Goal: Navigation & Orientation: Find specific page/section

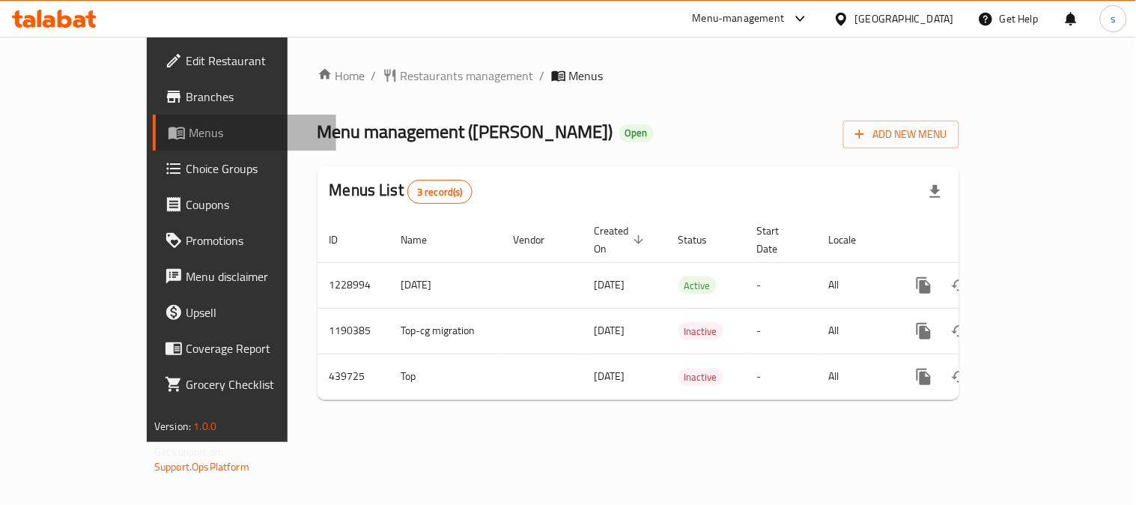
click at [189, 138] on span "Menus" at bounding box center [256, 133] width 135 height 18
click at [400, 70] on span "Restaurants management" at bounding box center [466, 76] width 133 height 18
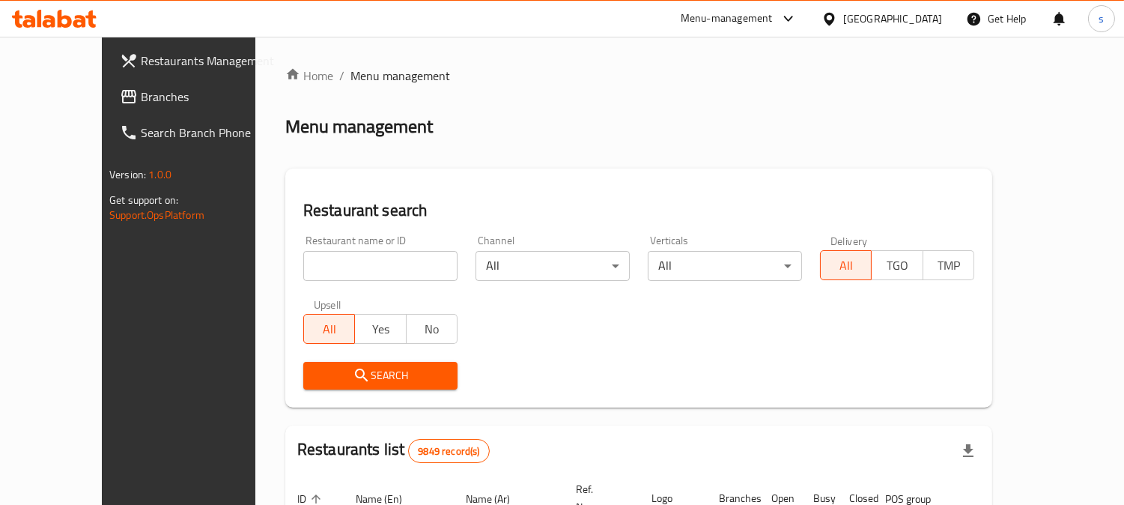
drag, startPoint x: 304, startPoint y: 281, endPoint x: 298, endPoint y: 275, distance: 8.5
click at [300, 280] on div "Restaurant name or ID Restaurant name or ID" at bounding box center [380, 258] width 172 height 64
click at [303, 272] on input "search" at bounding box center [380, 266] width 154 height 30
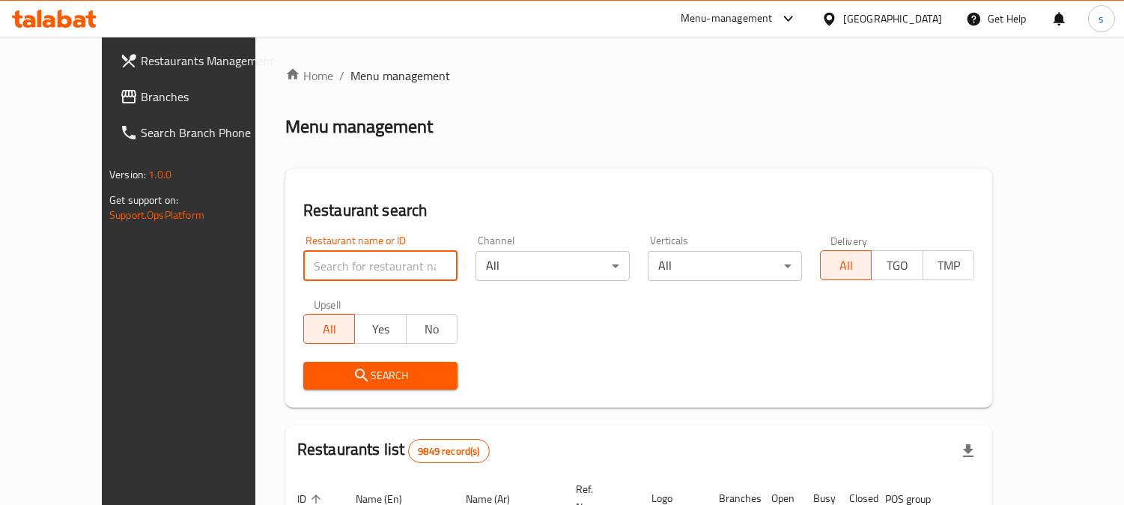
paste input "632766"
type input "632766"
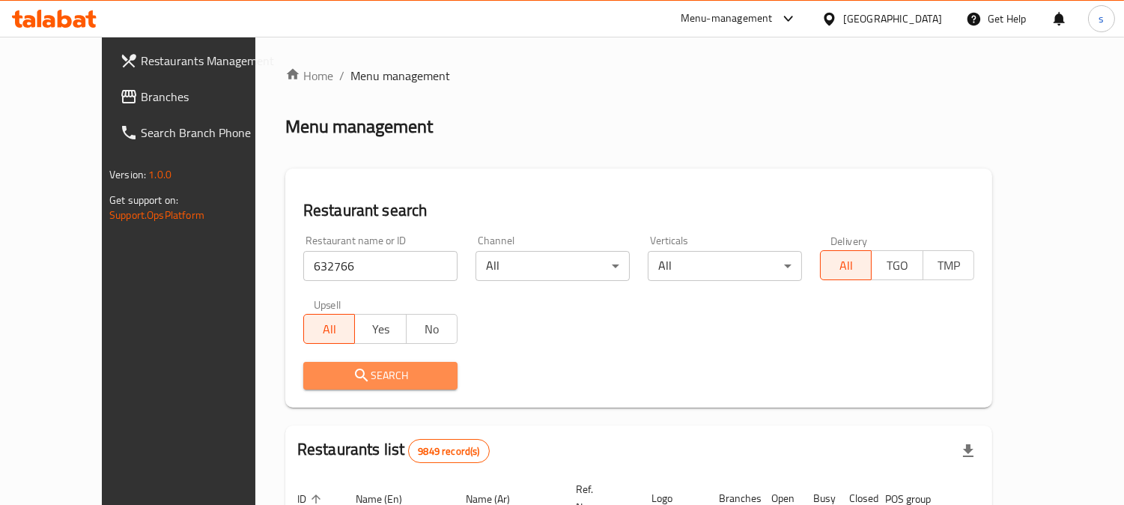
click at [315, 374] on span "Search" at bounding box center [380, 375] width 130 height 19
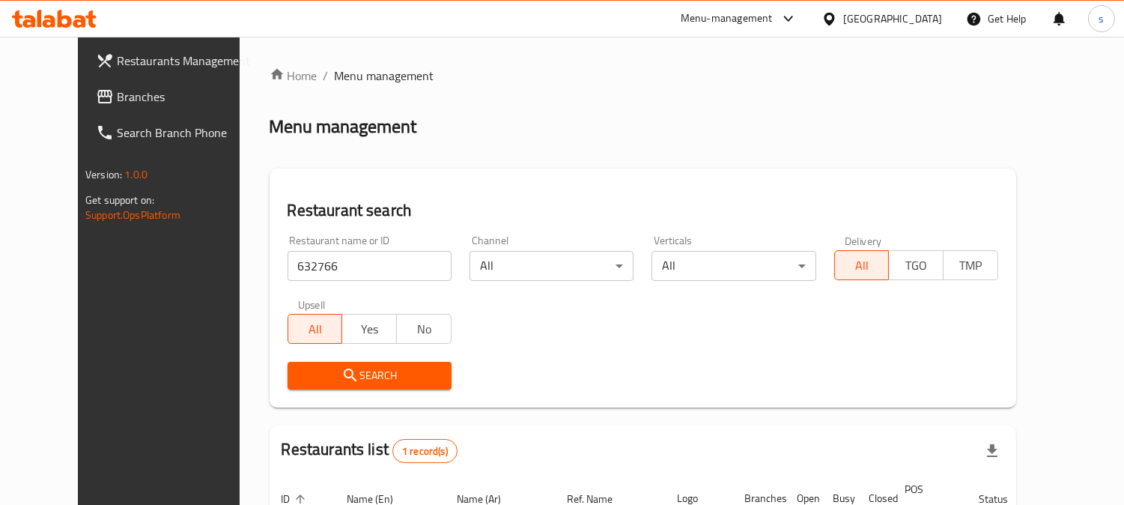
click at [332, 463] on h2 "Restaurants list 1 record(s)" at bounding box center [369, 450] width 176 height 25
click at [78, 186] on footer "Version: 1.0.0 Get support on: Support.OpsPlatform" at bounding box center [172, 194] width 188 height 76
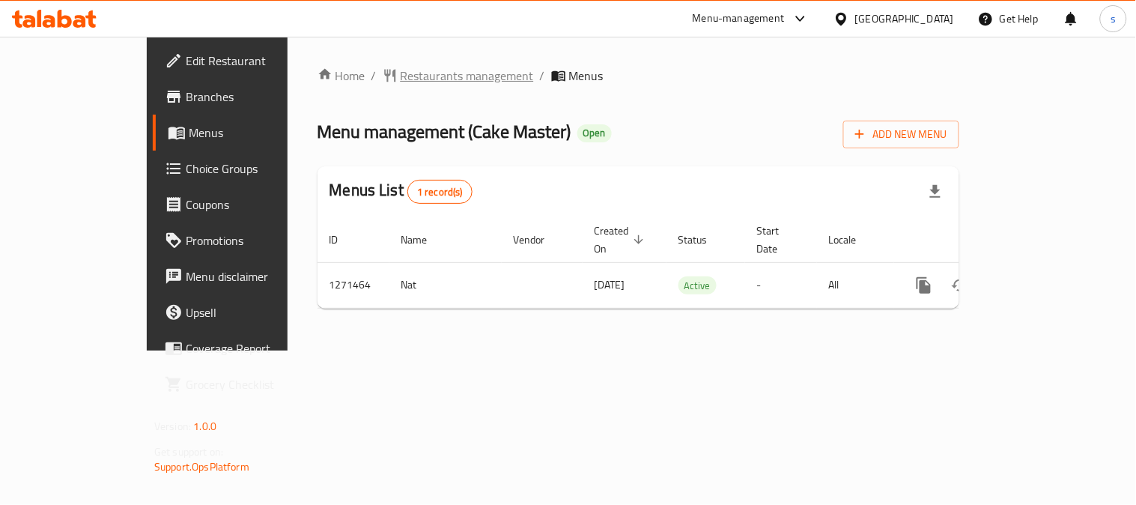
click at [400, 67] on span "Restaurants management" at bounding box center [466, 76] width 133 height 18
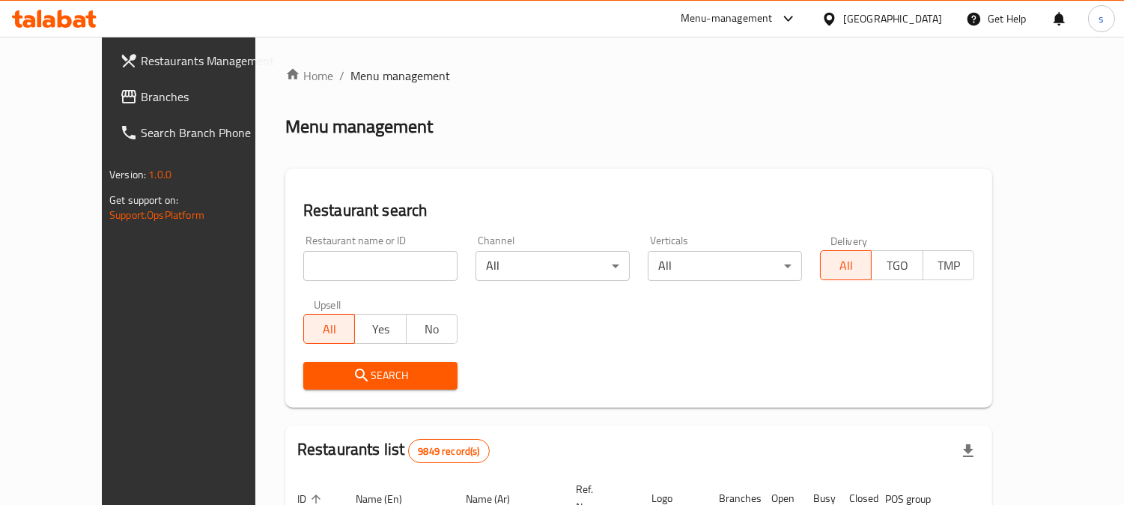
click at [141, 99] on span "Branches" at bounding box center [209, 97] width 137 height 18
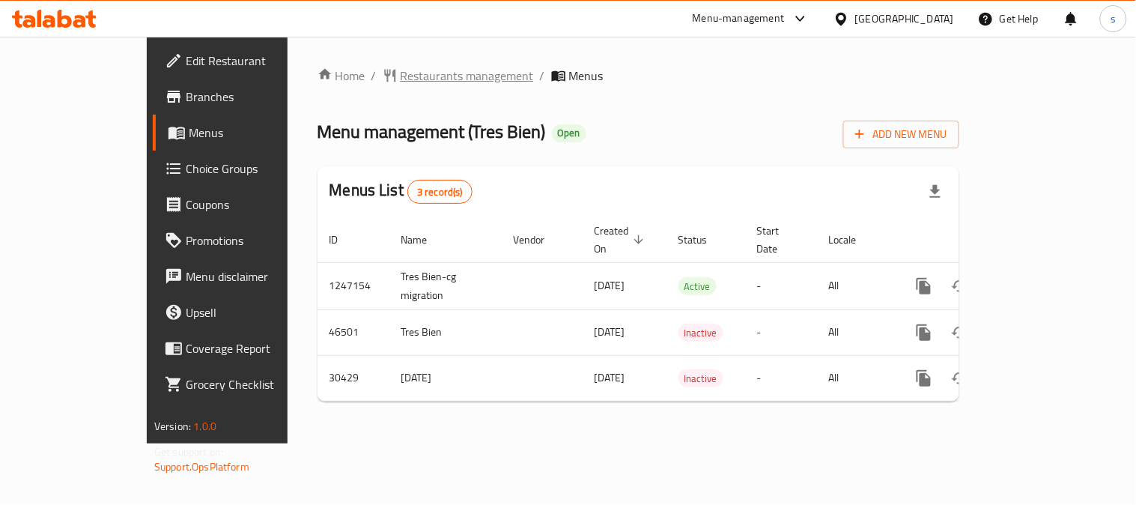
click at [400, 73] on span "Restaurants management" at bounding box center [466, 76] width 133 height 18
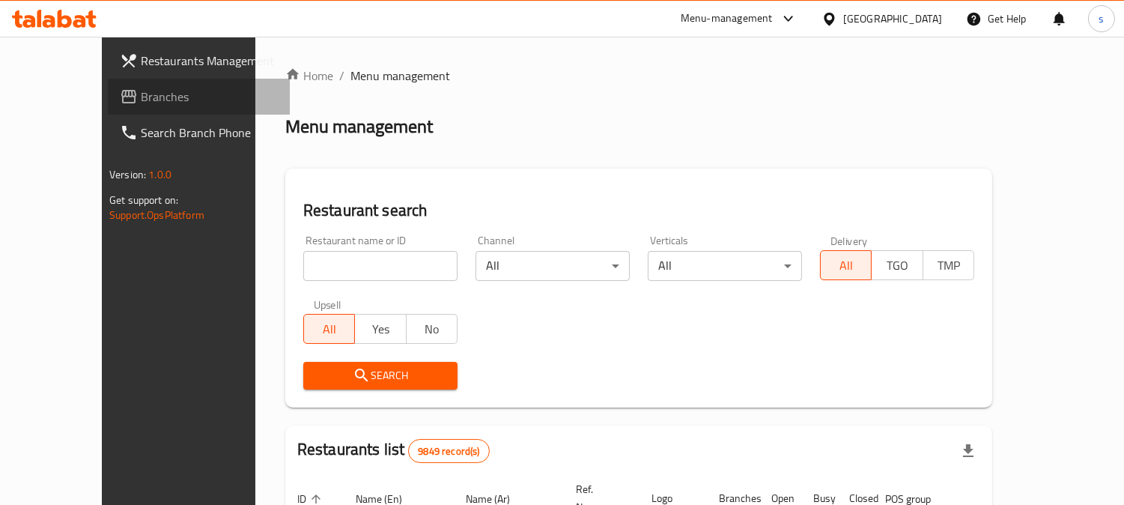
drag, startPoint x: 73, startPoint y: 99, endPoint x: 66, endPoint y: 100, distance: 7.6
click at [141, 99] on span "Branches" at bounding box center [209, 97] width 137 height 18
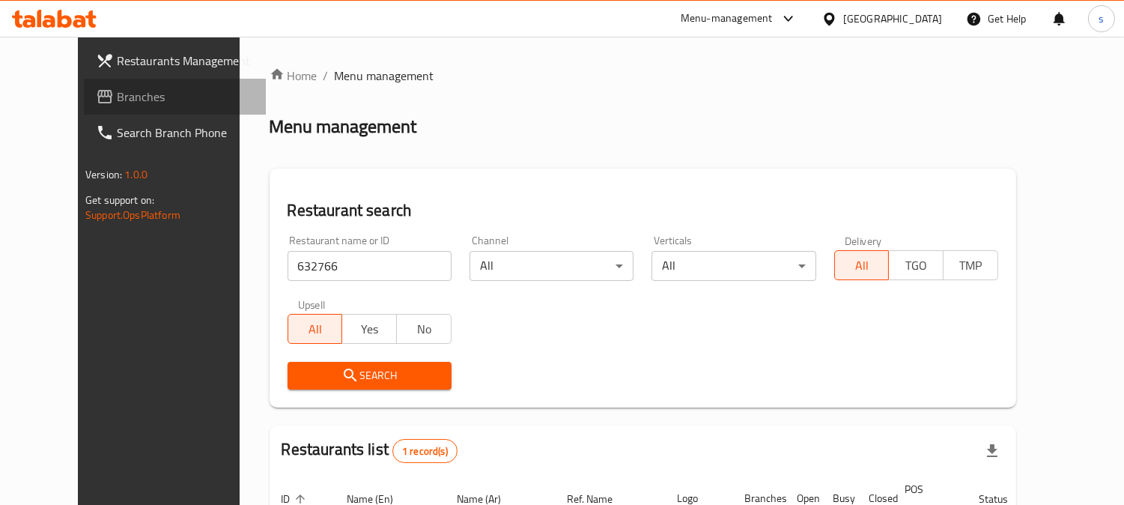
click at [117, 96] on span "Branches" at bounding box center [185, 97] width 137 height 18
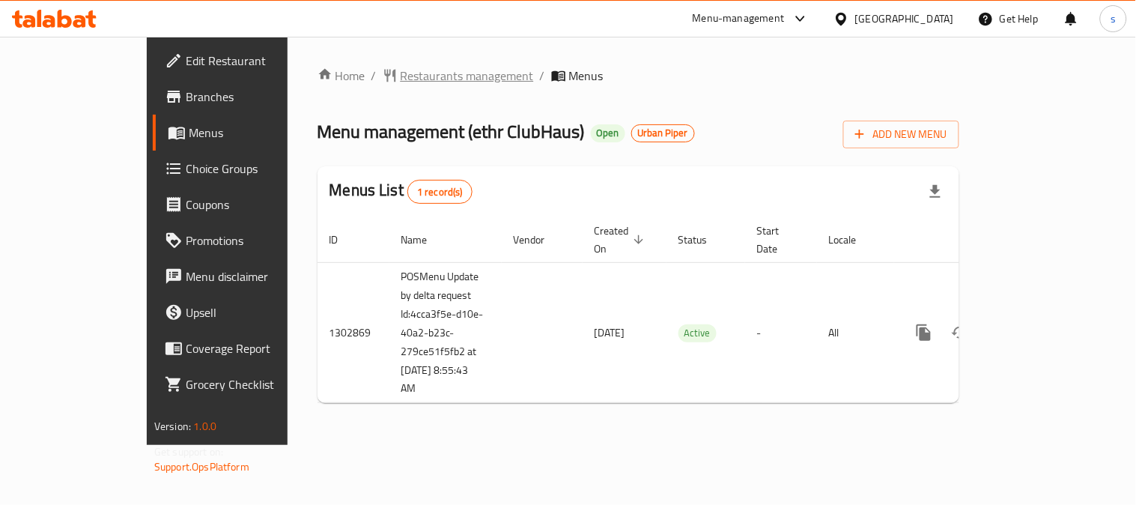
click at [400, 75] on span "Restaurants management" at bounding box center [466, 76] width 133 height 18
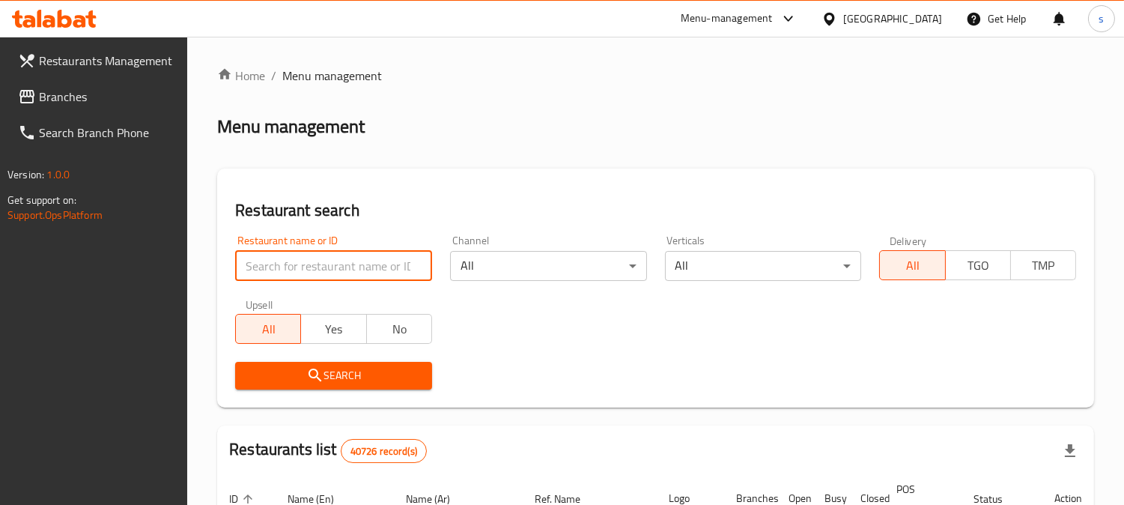
click at [323, 261] on input "search" at bounding box center [333, 266] width 197 height 30
paste input "702171"
type input "702171"
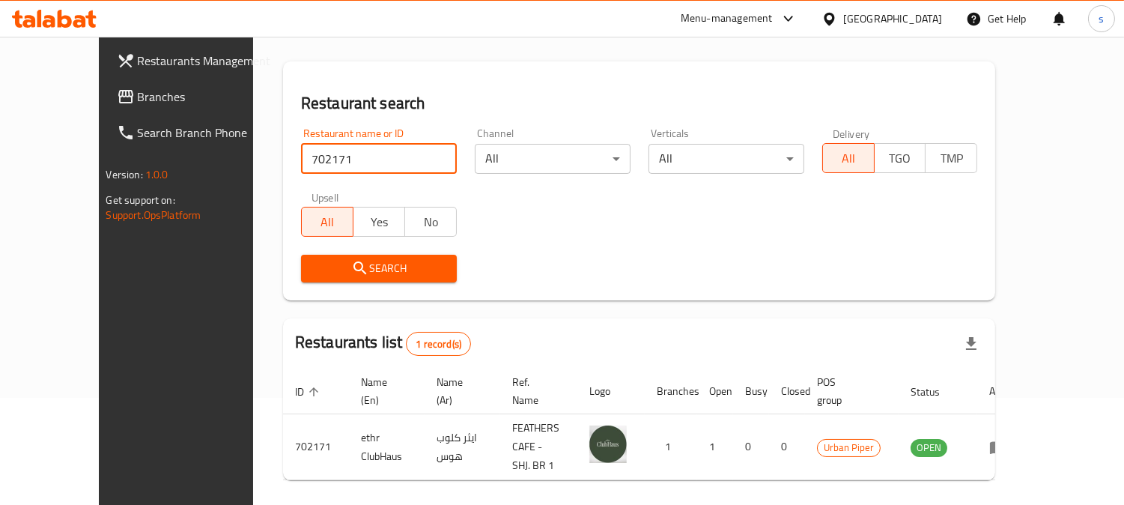
scroll to position [109, 0]
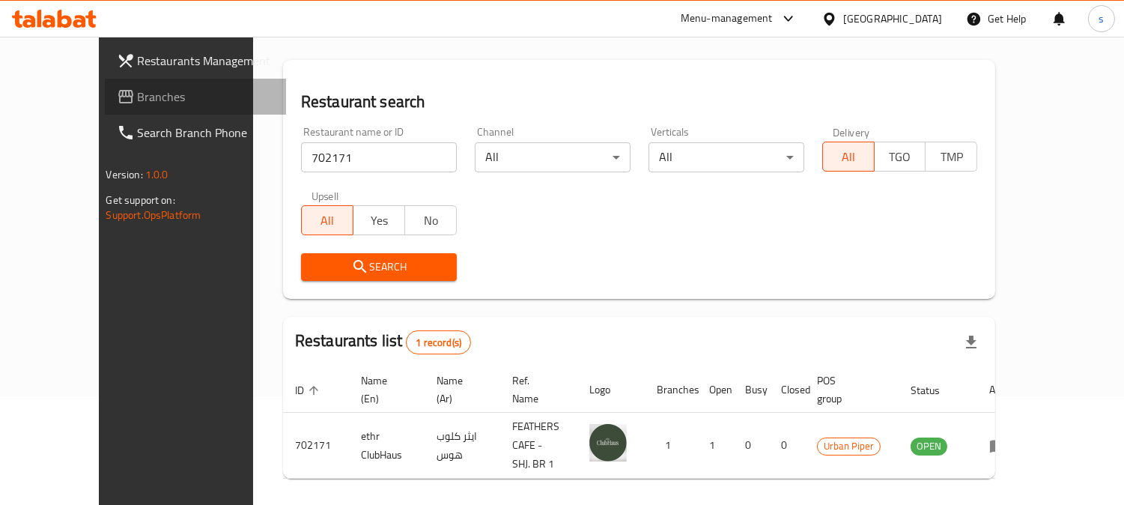
click at [138, 88] on span "Branches" at bounding box center [206, 97] width 137 height 18
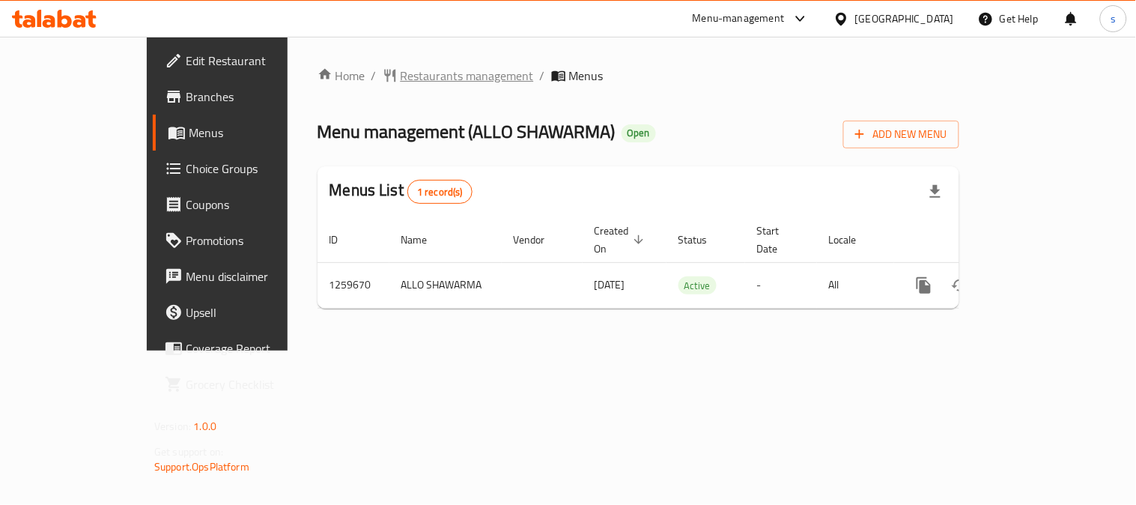
click at [406, 73] on span "Restaurants management" at bounding box center [466, 76] width 133 height 18
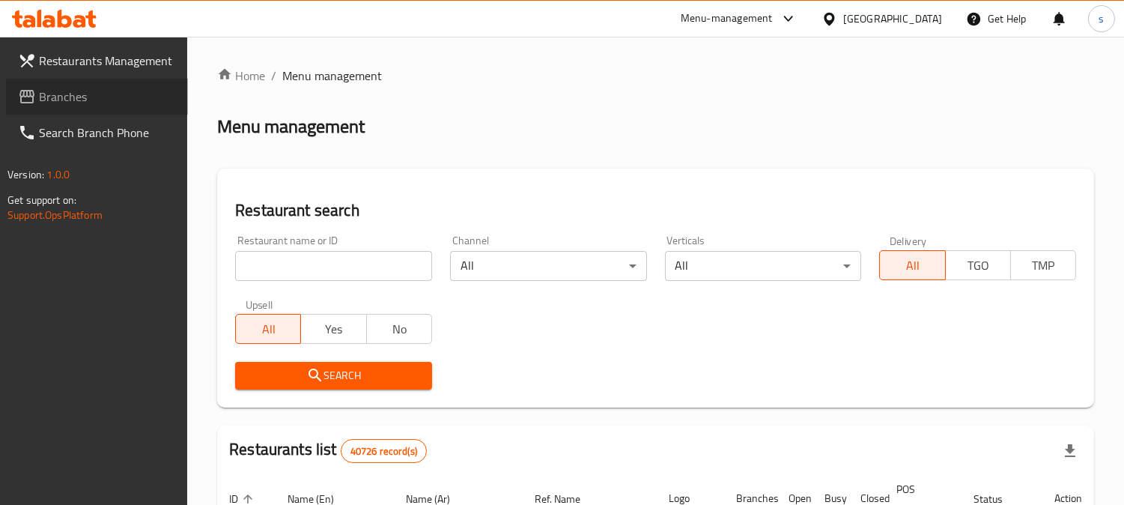
click at [66, 98] on span "Branches" at bounding box center [107, 97] width 137 height 18
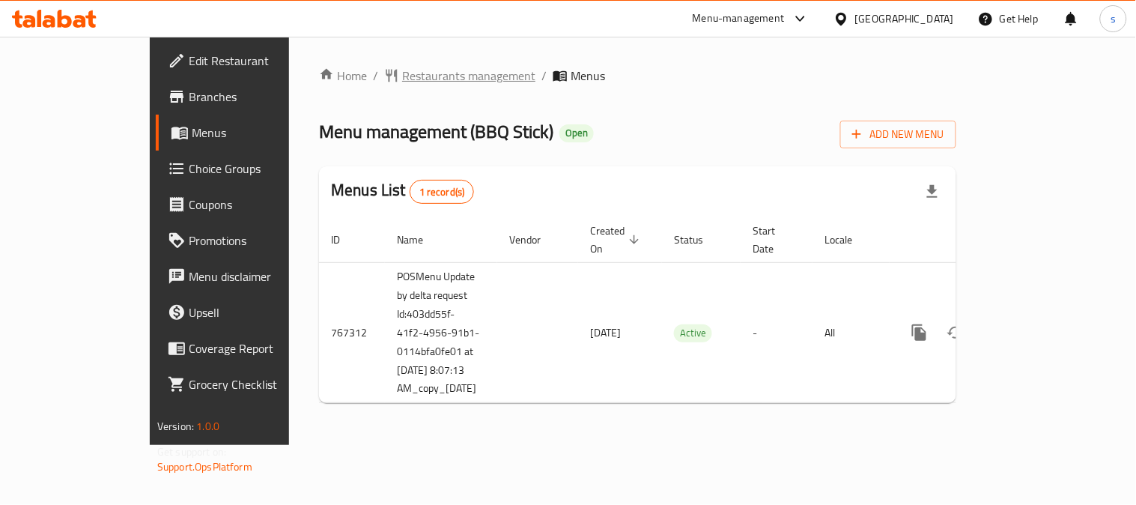
click at [402, 73] on span "Restaurants management" at bounding box center [468, 76] width 133 height 18
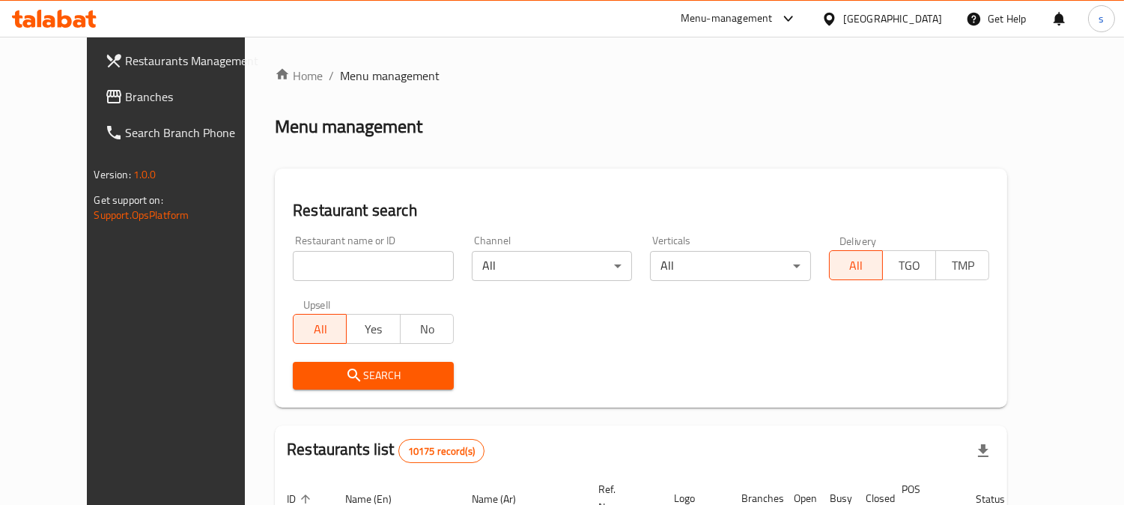
click at [302, 258] on input "search" at bounding box center [373, 266] width 161 height 30
paste input "650793"
type input "650793"
click button "Search" at bounding box center [373, 376] width 161 height 28
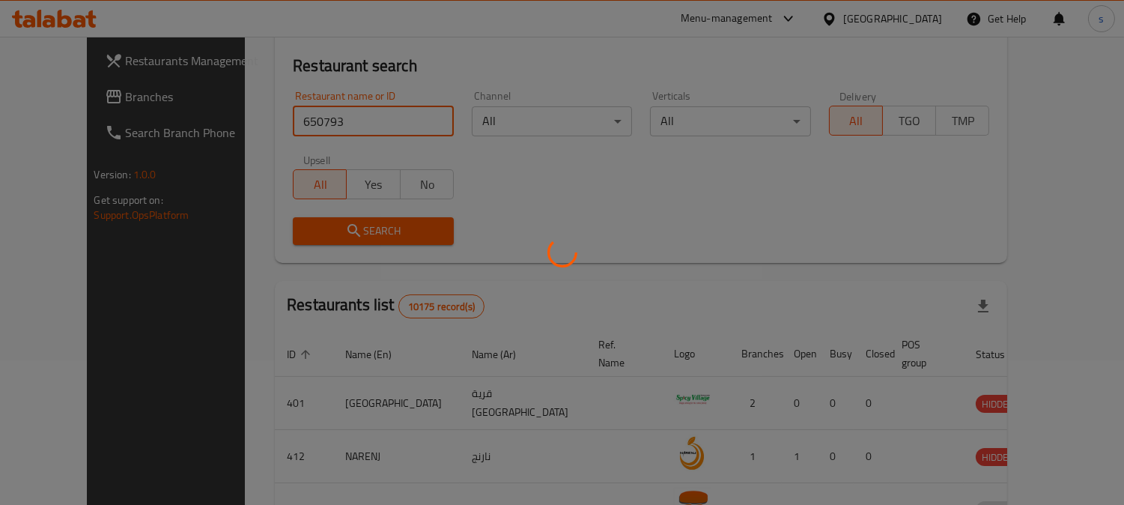
scroll to position [150, 0]
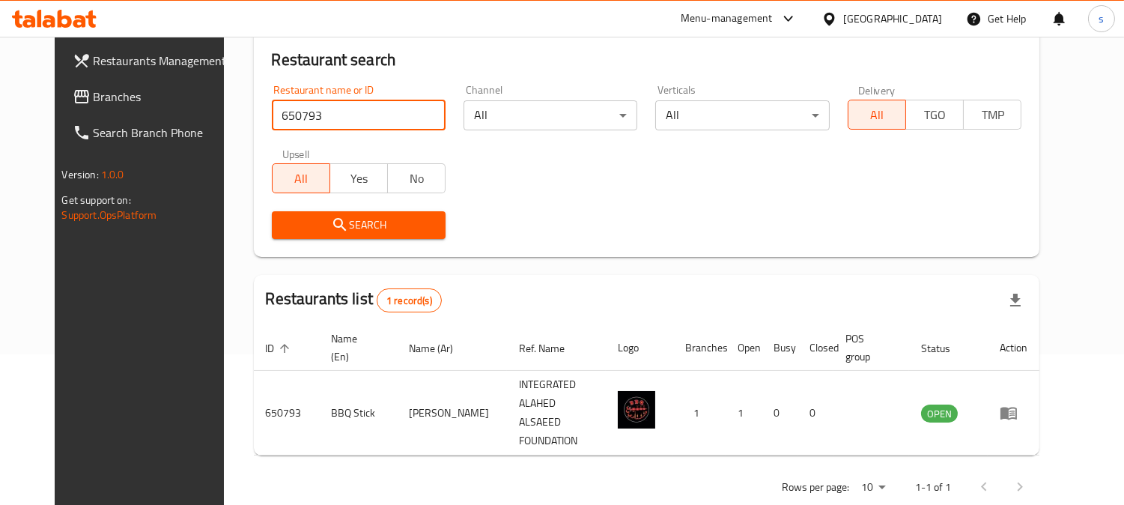
click at [697, 252] on div "Restaurant search Restaurant name or ID 650793 Restaurant name or ID Channel Al…" at bounding box center [647, 137] width 786 height 239
click at [94, 88] on span "Branches" at bounding box center [162, 97] width 137 height 18
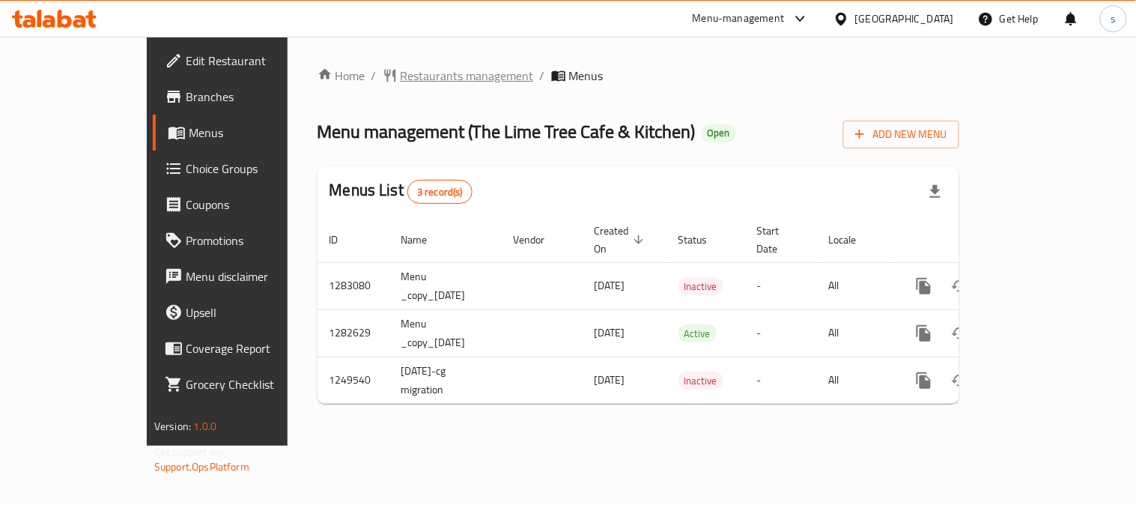
click at [402, 79] on span "Restaurants management" at bounding box center [466, 76] width 133 height 18
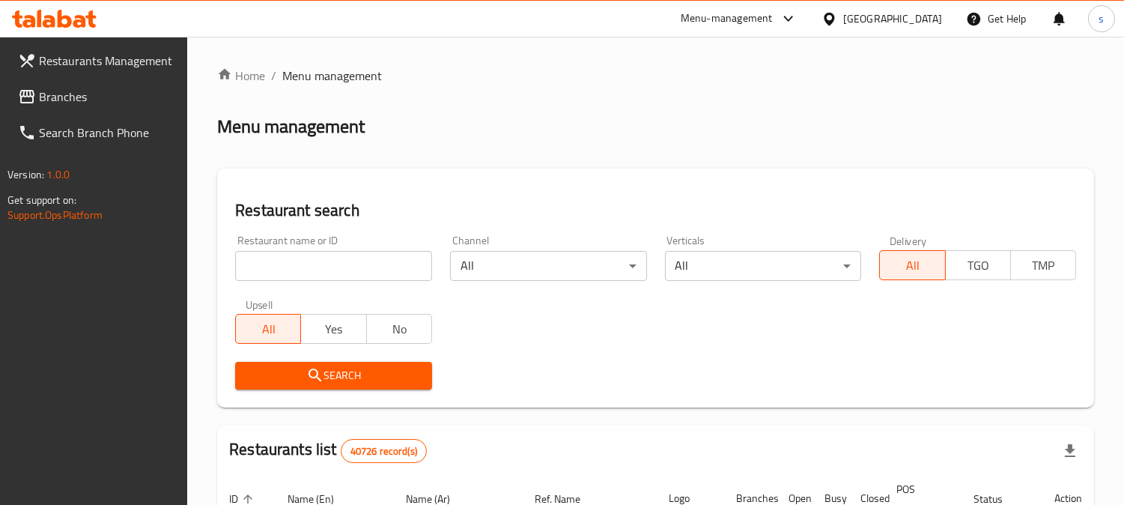
click at [93, 83] on link "Branches" at bounding box center [97, 97] width 182 height 36
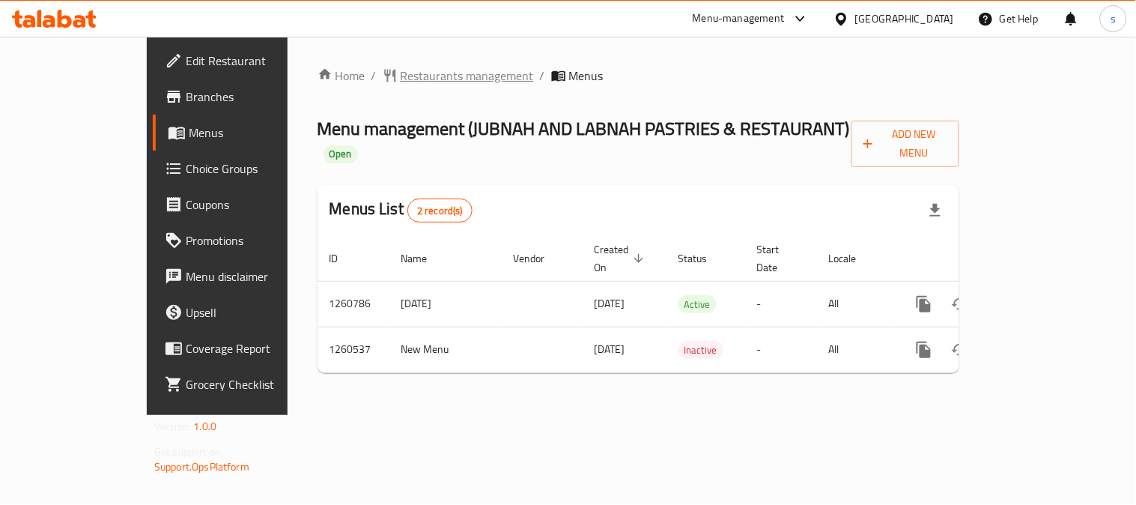
click at [400, 73] on span "Restaurants management" at bounding box center [466, 76] width 133 height 18
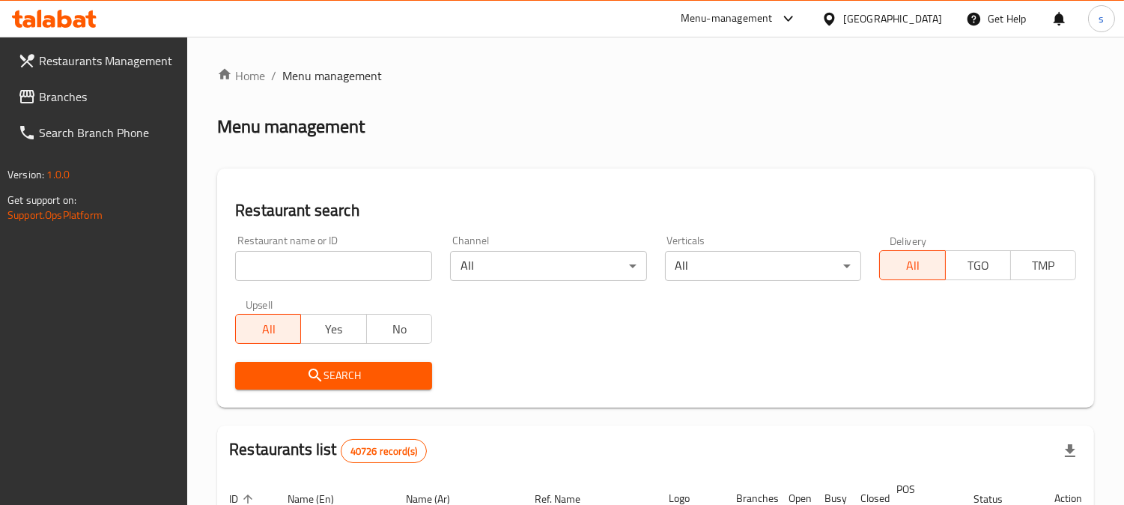
click at [62, 94] on span "Branches" at bounding box center [107, 97] width 137 height 18
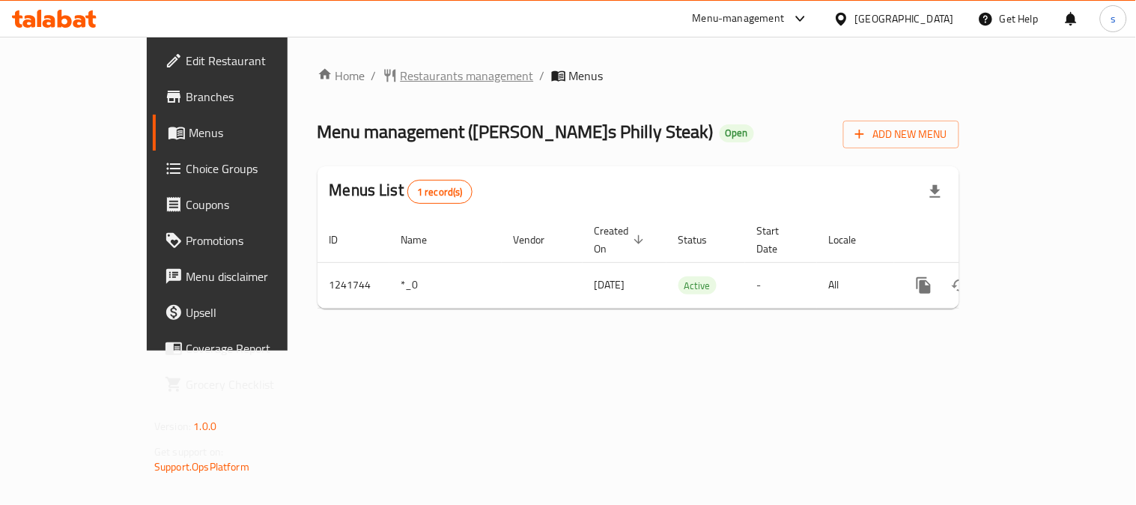
click at [415, 80] on span "Restaurants management" at bounding box center [466, 76] width 133 height 18
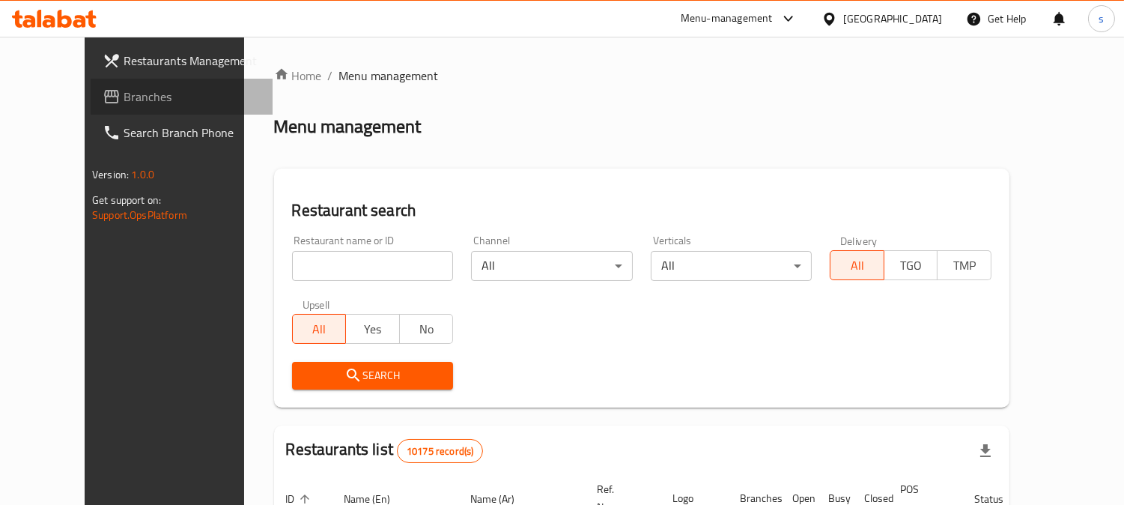
click at [124, 91] on span "Branches" at bounding box center [192, 97] width 137 height 18
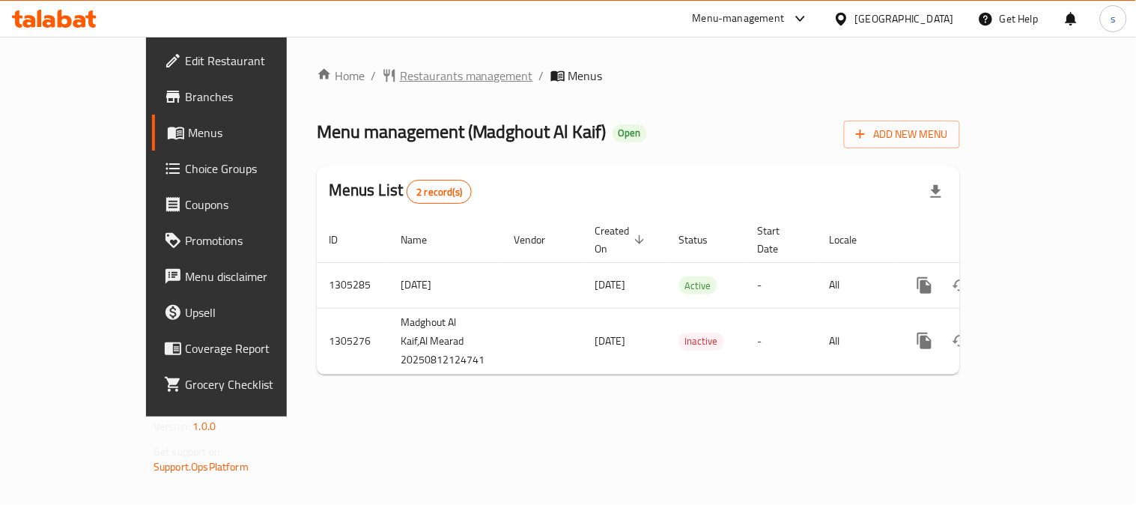
click at [402, 84] on span "Restaurants management" at bounding box center [466, 76] width 133 height 18
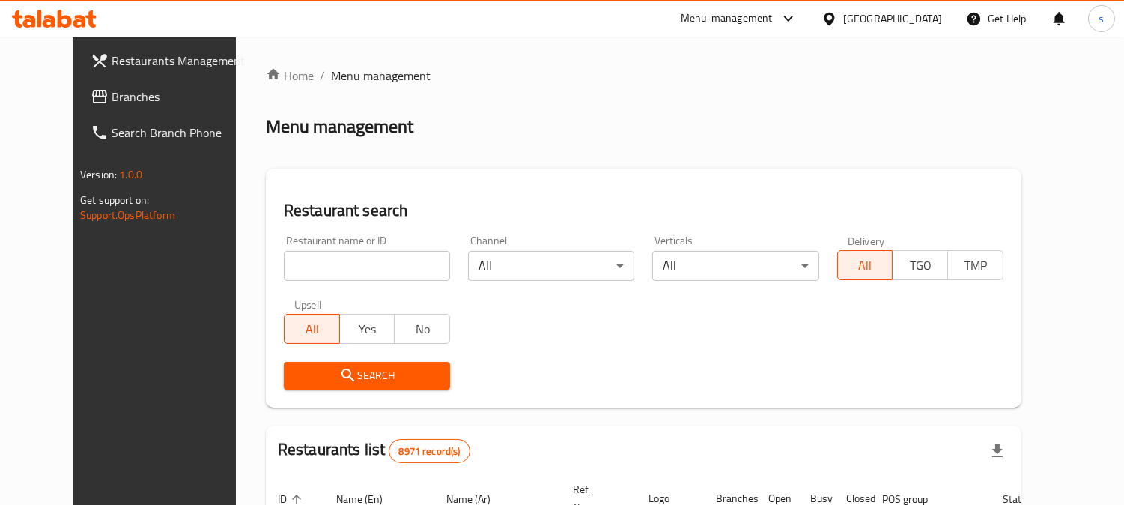
click at [112, 96] on span "Branches" at bounding box center [180, 97] width 137 height 18
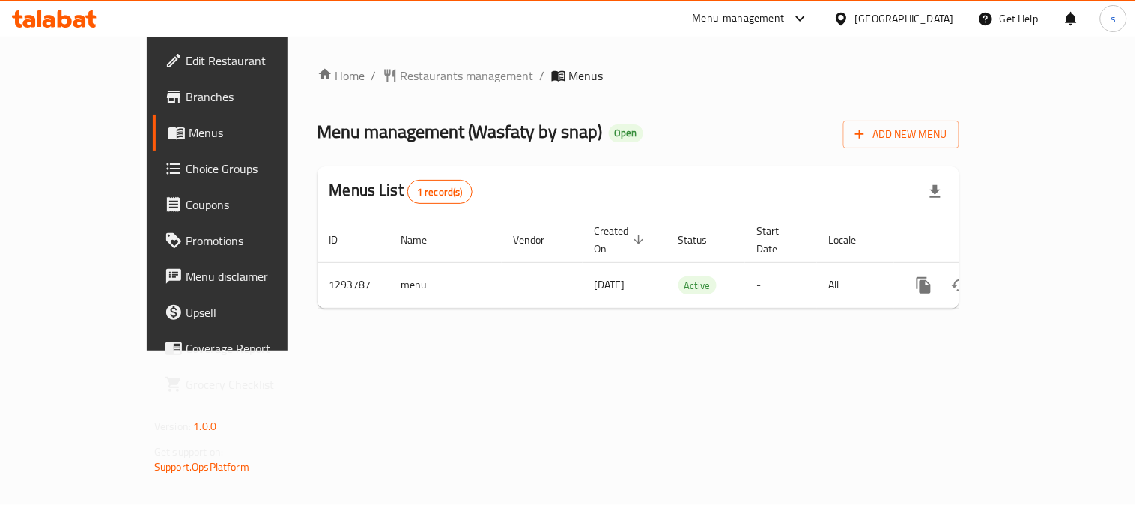
click at [407, 60] on div "Home / Restaurants management / Menus Menu management ( Wasfaty by snap ) Open …" at bounding box center [637, 194] width 701 height 314
click at [400, 79] on span "Restaurants management" at bounding box center [466, 76] width 133 height 18
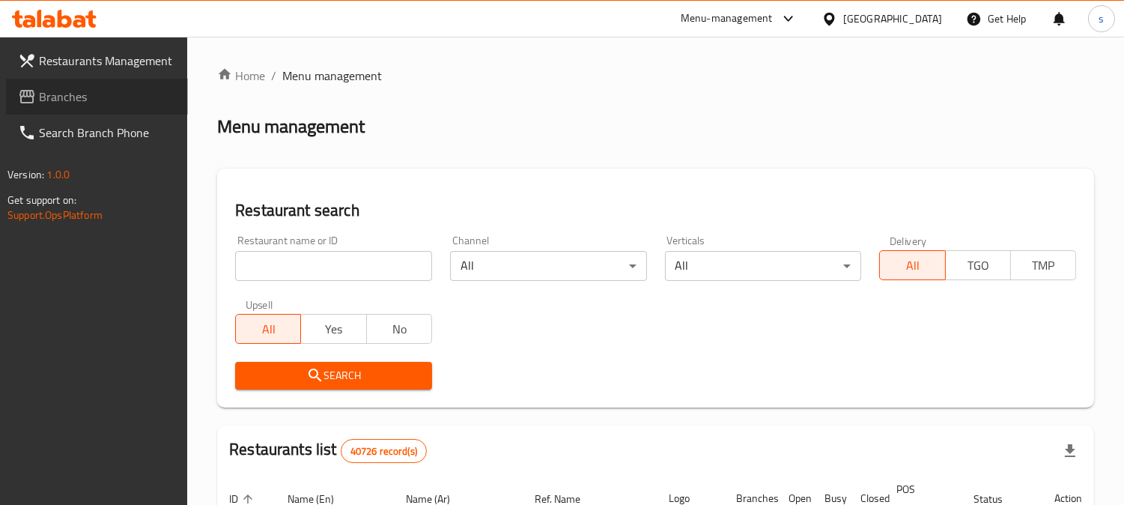
click at [79, 100] on span "Branches" at bounding box center [107, 97] width 137 height 18
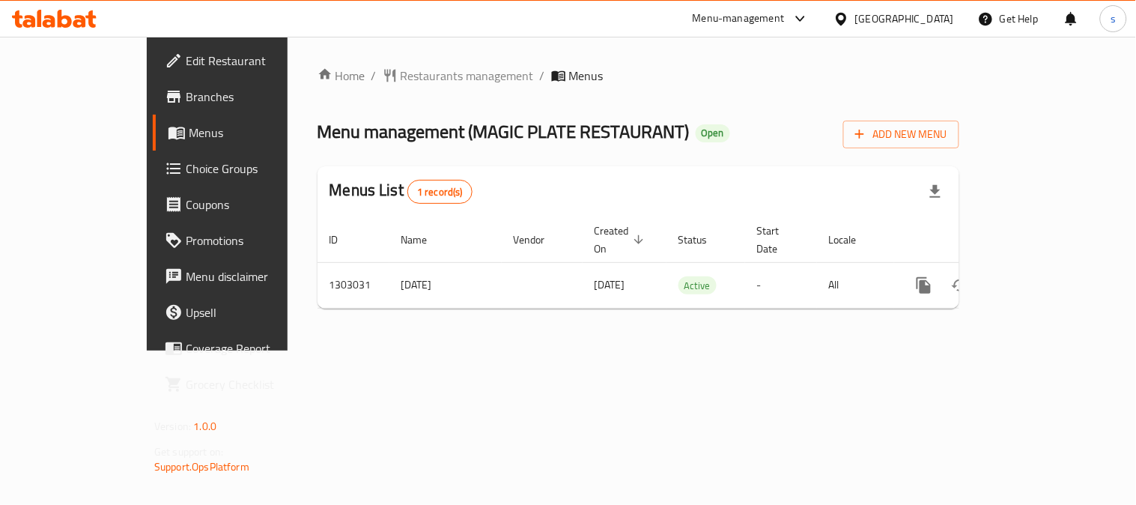
click at [376, 86] on div "Home / Restaurants management / Menus Menu management ( MAGIC PLATE RESTAURANT …" at bounding box center [638, 194] width 642 height 254
click at [400, 82] on span "Restaurants management" at bounding box center [466, 76] width 133 height 18
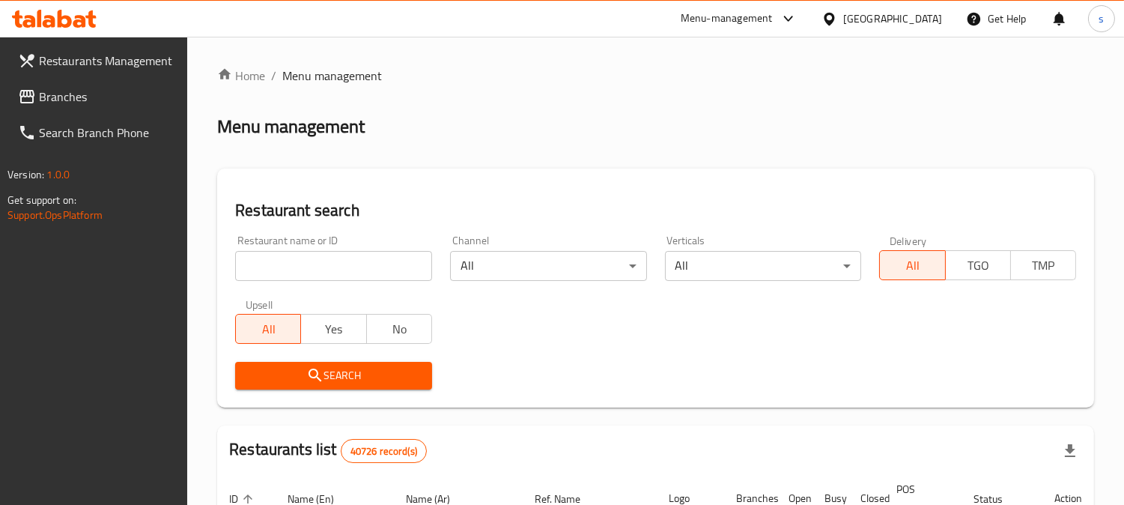
click at [47, 102] on span "Branches" at bounding box center [107, 97] width 137 height 18
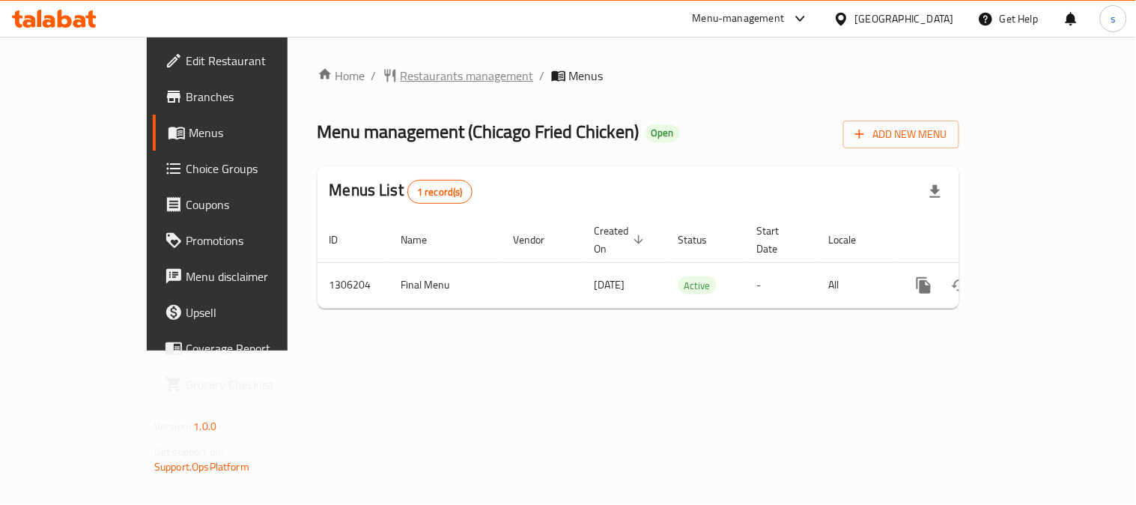
click at [400, 75] on span "Restaurants management" at bounding box center [466, 76] width 133 height 18
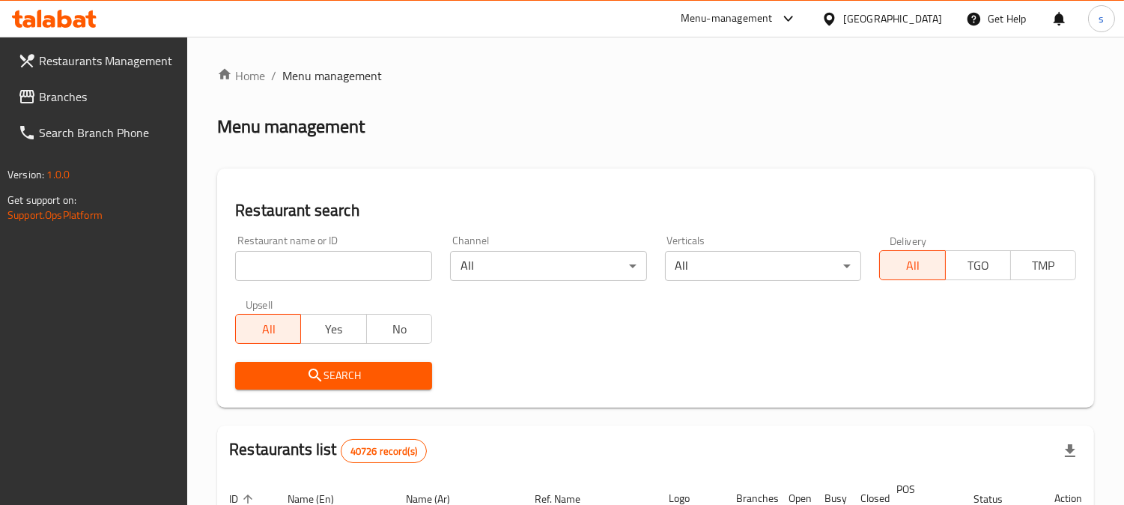
click at [57, 96] on span "Branches" at bounding box center [107, 97] width 137 height 18
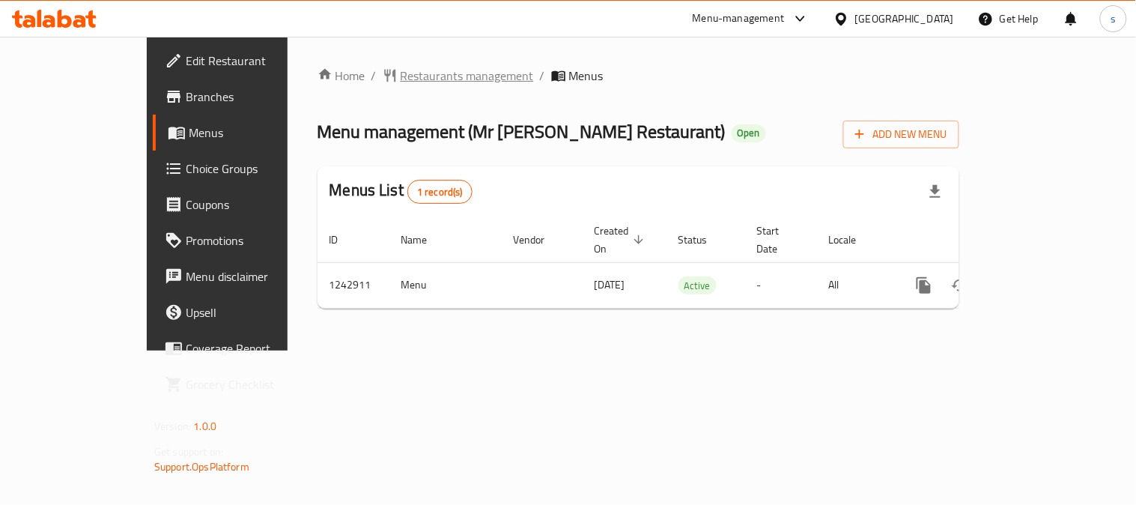
click at [400, 73] on span "Restaurants management" at bounding box center [466, 76] width 133 height 18
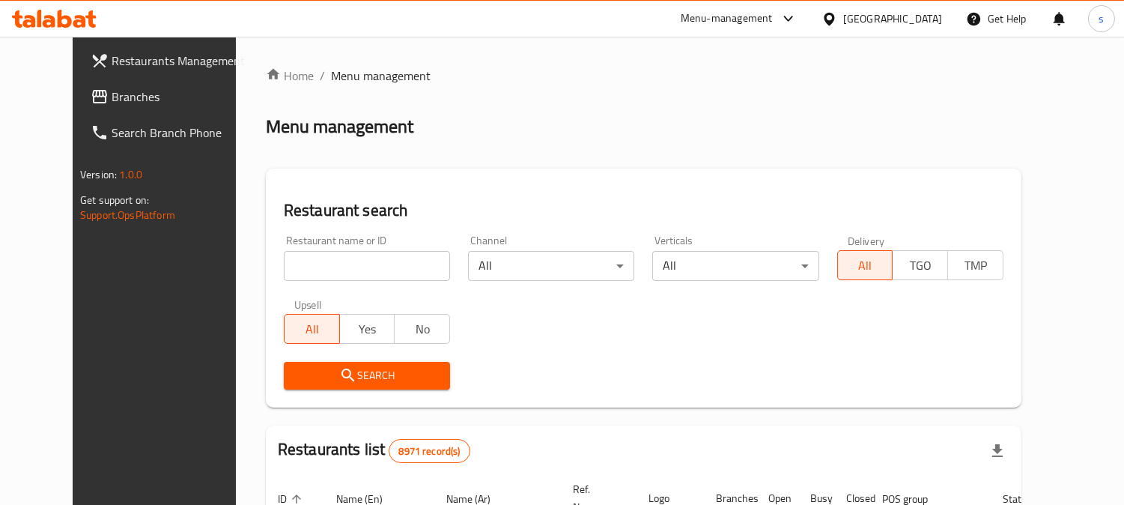
click at [112, 95] on span "Branches" at bounding box center [180, 97] width 137 height 18
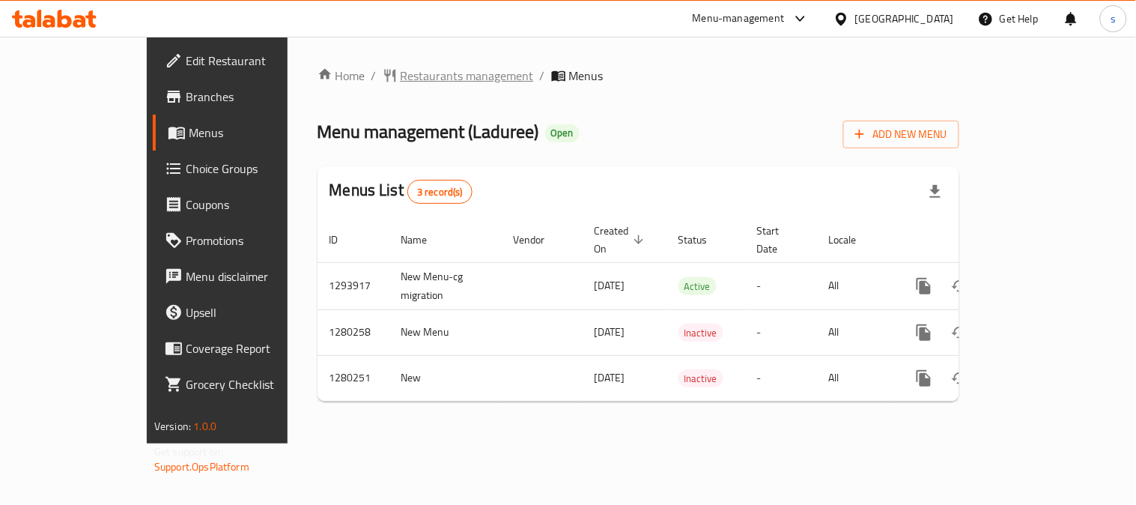
click at [400, 76] on span "Restaurants management" at bounding box center [466, 76] width 133 height 18
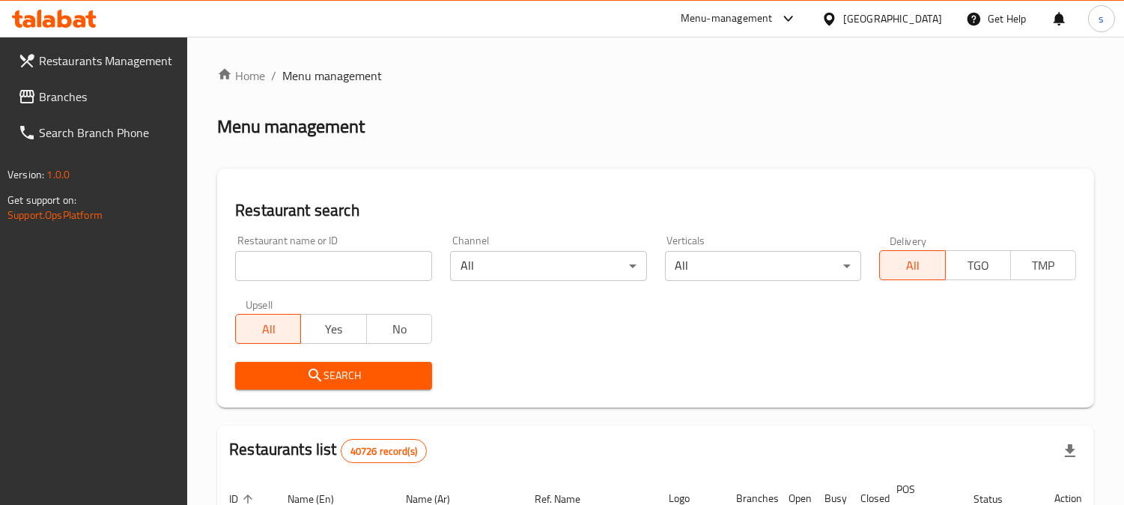
click at [88, 85] on link "Branches" at bounding box center [97, 97] width 182 height 36
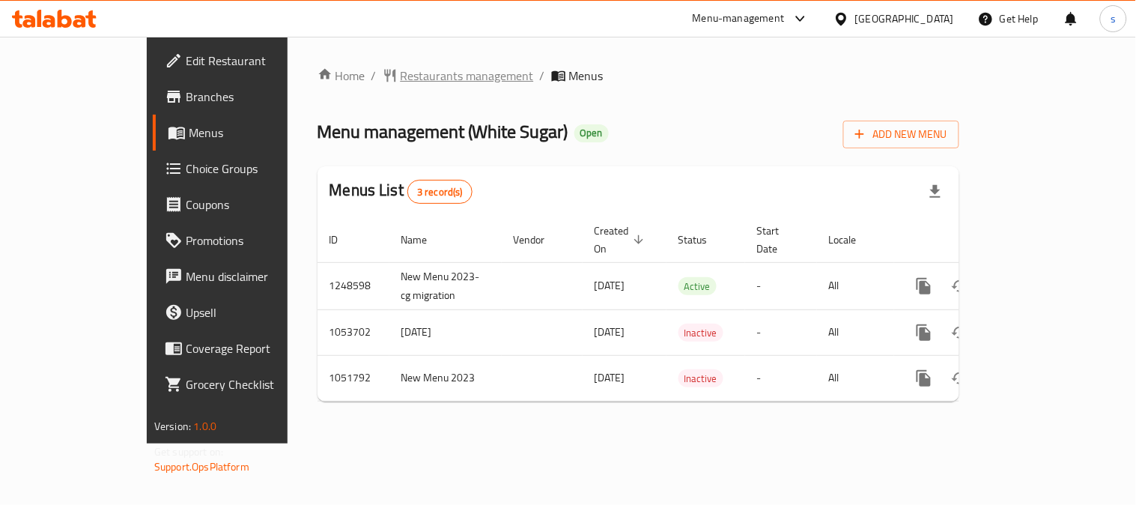
click at [400, 72] on span "Restaurants management" at bounding box center [466, 76] width 133 height 18
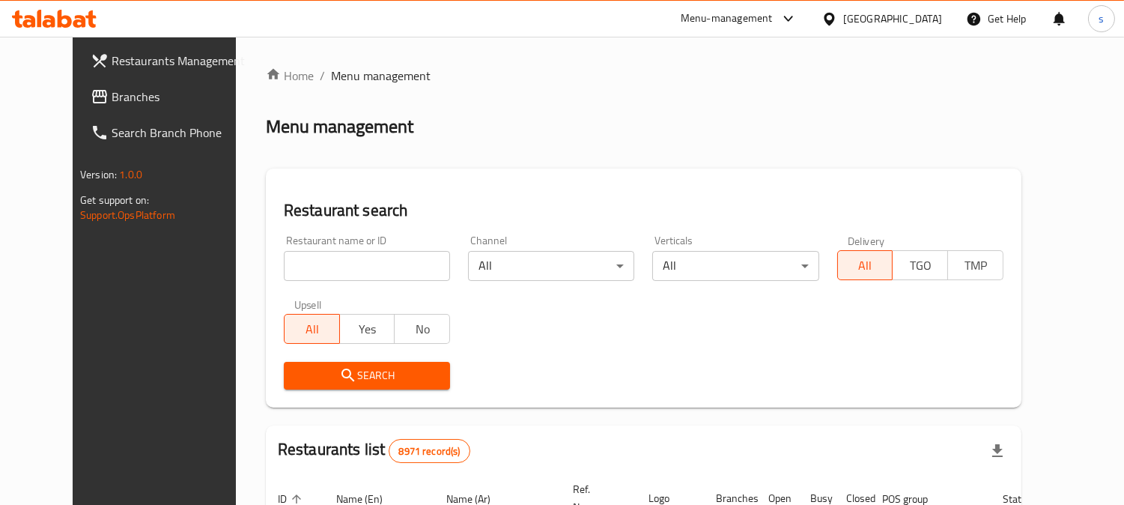
click at [112, 102] on span "Branches" at bounding box center [180, 97] width 137 height 18
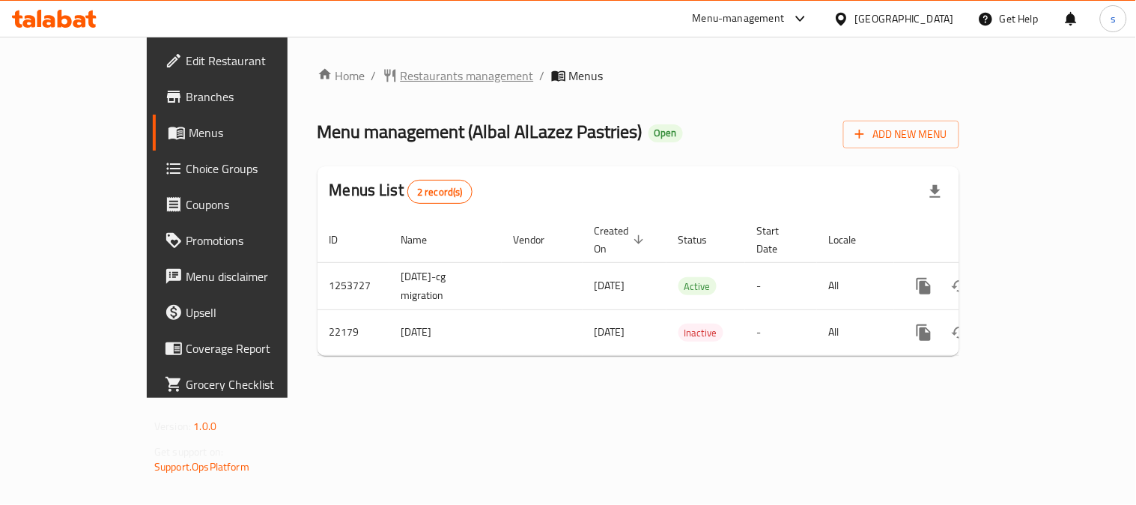
click at [400, 85] on span "Restaurants management" at bounding box center [466, 76] width 133 height 18
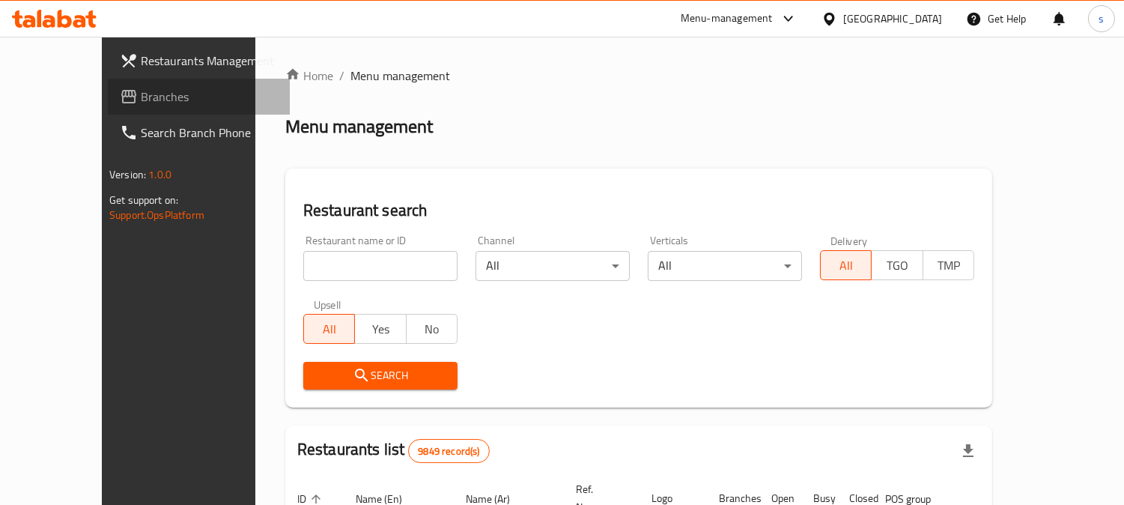
click at [141, 103] on span "Branches" at bounding box center [209, 97] width 137 height 18
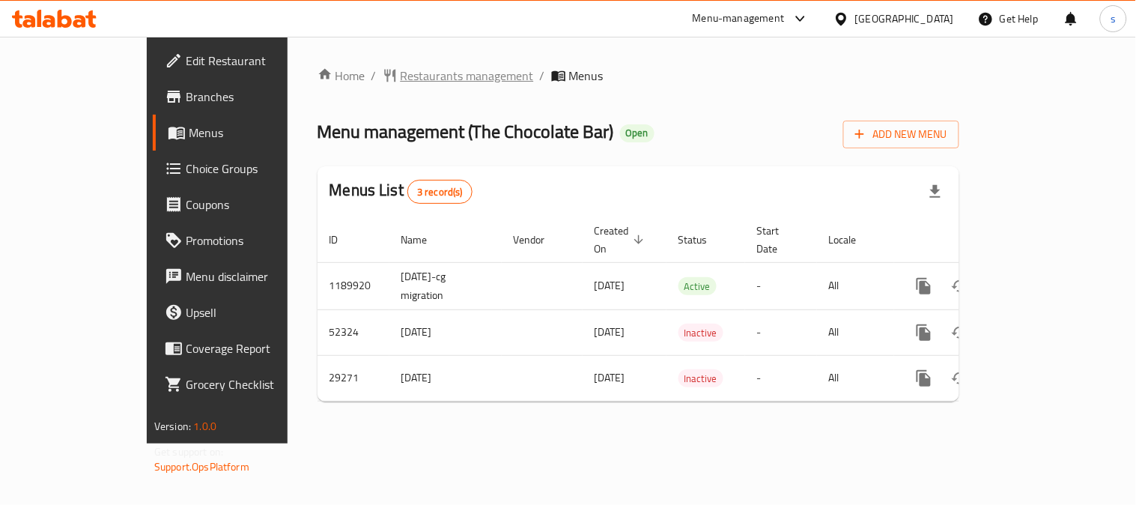
click at [400, 75] on span "Restaurants management" at bounding box center [466, 76] width 133 height 18
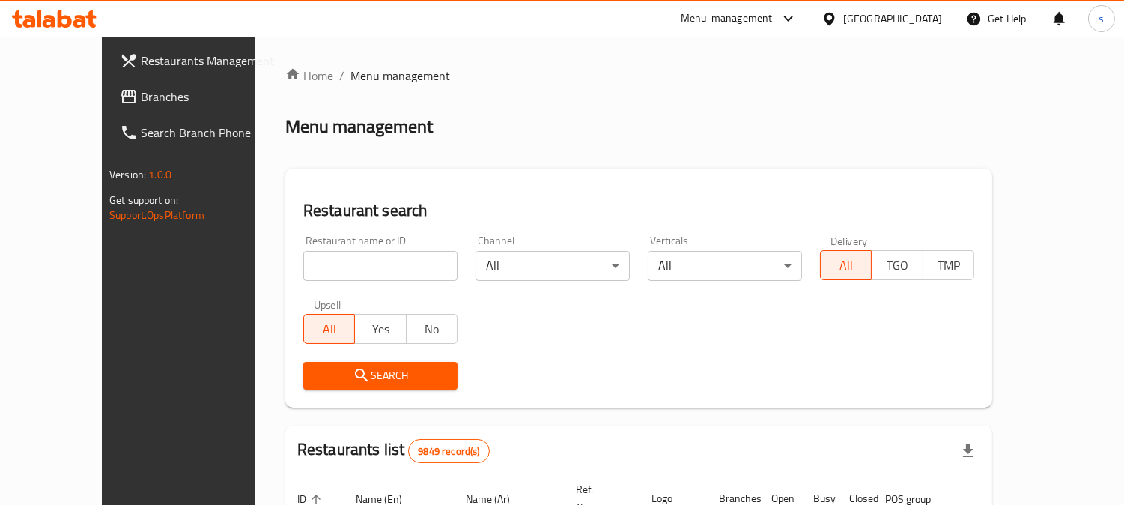
click at [141, 102] on span "Branches" at bounding box center [209, 97] width 137 height 18
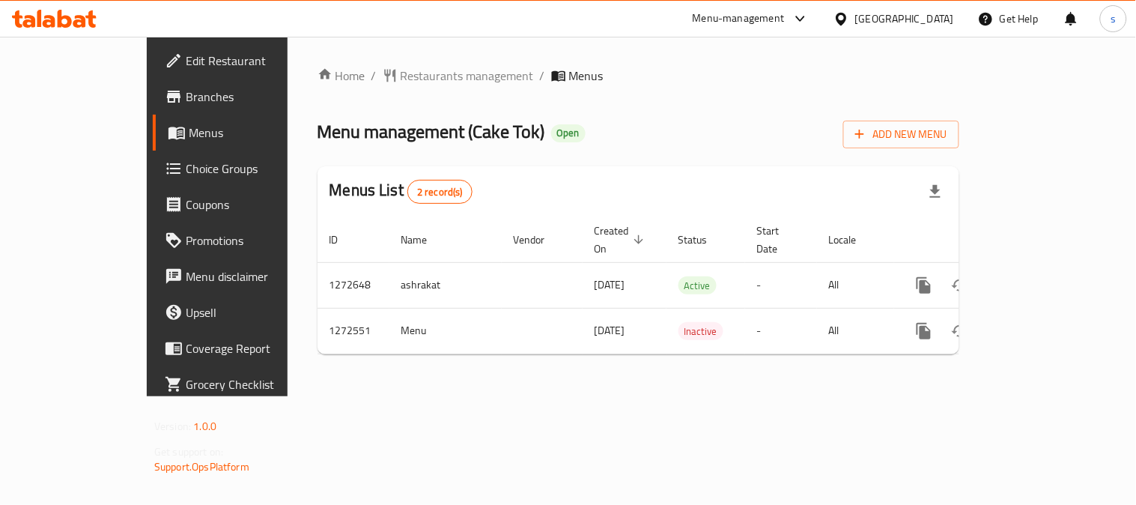
click at [371, 96] on div "Home / Restaurants management / Menus Menu management ( Cake Tok ) Open Add New…" at bounding box center [638, 216] width 642 height 299
click at [400, 79] on span "Restaurants management" at bounding box center [466, 76] width 133 height 18
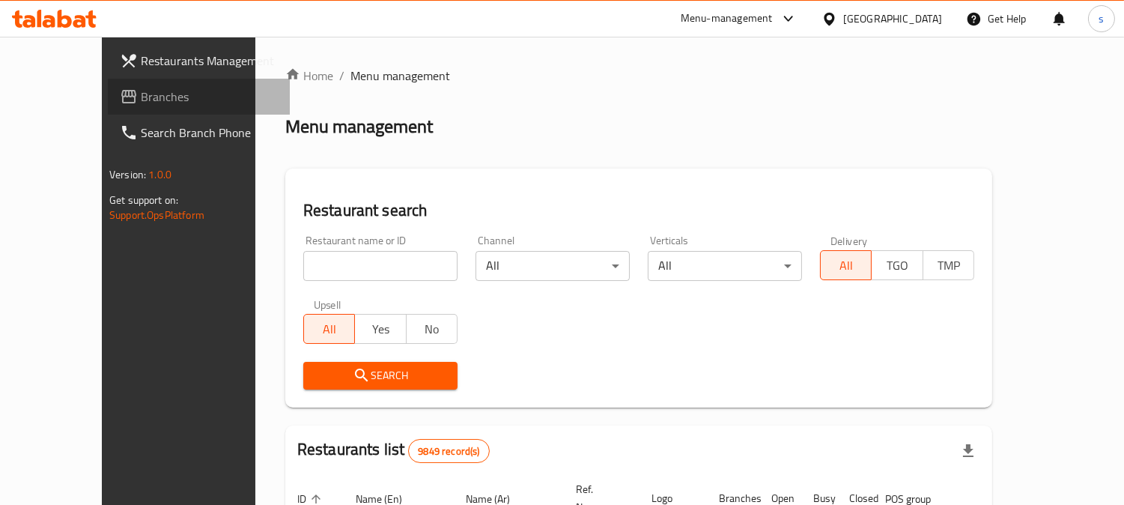
click at [141, 90] on span "Branches" at bounding box center [209, 97] width 137 height 18
